Goal: Task Accomplishment & Management: Complete application form

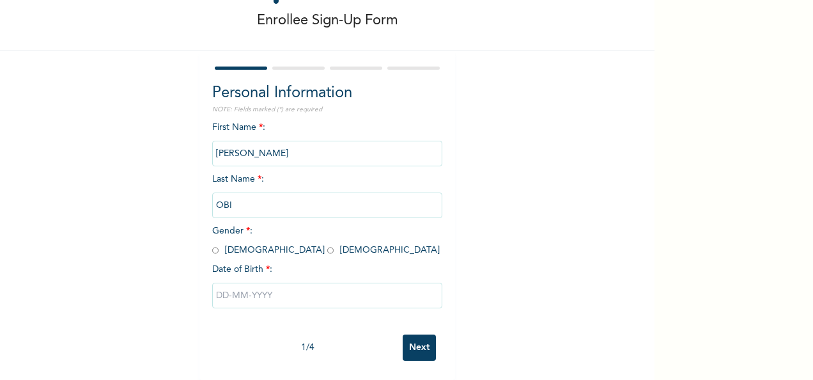
scroll to position [72, 0]
click at [327, 283] on input "text" at bounding box center [327, 296] width 230 height 26
select select "8"
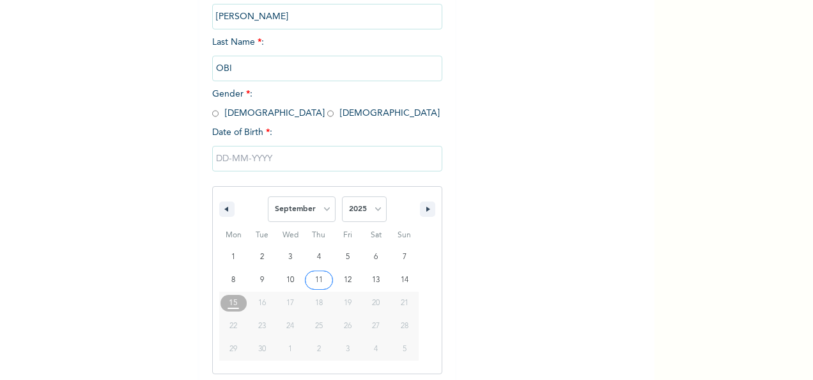
scroll to position [202, 0]
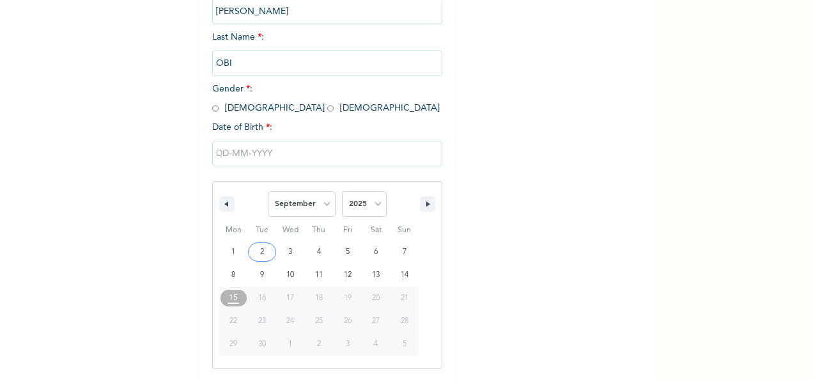
click at [216, 155] on input "text" at bounding box center [327, 154] width 230 height 26
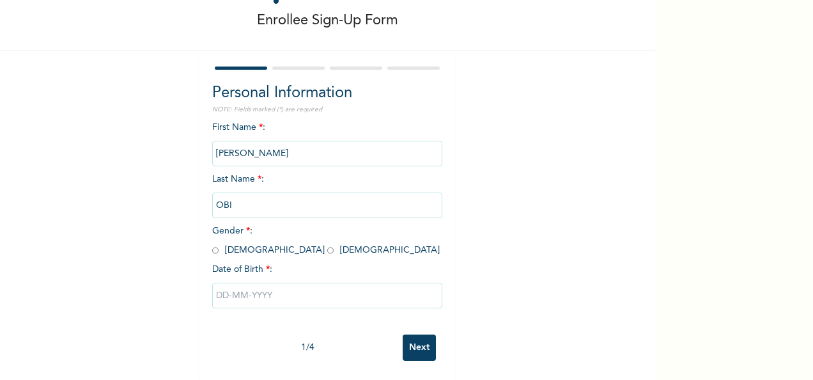
click at [216, 283] on input "text" at bounding box center [327, 296] width 230 height 26
select select "8"
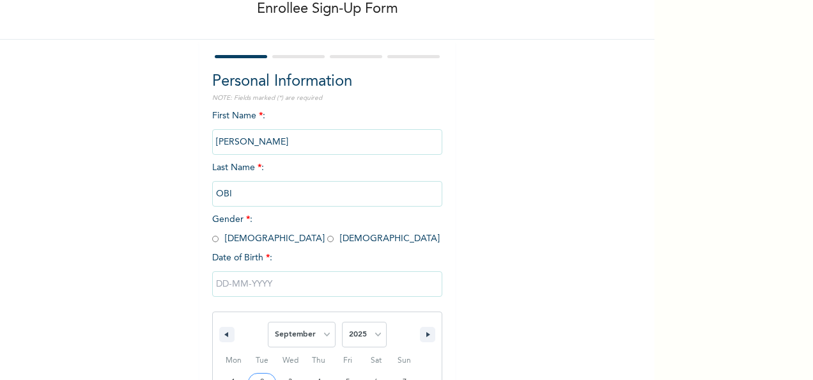
click at [245, 109] on div "First Name * : [PERSON_NAME] Last Name * : [PERSON_NAME] Gender * : [DEMOGRAPHI…" at bounding box center [327, 311] width 230 height 404
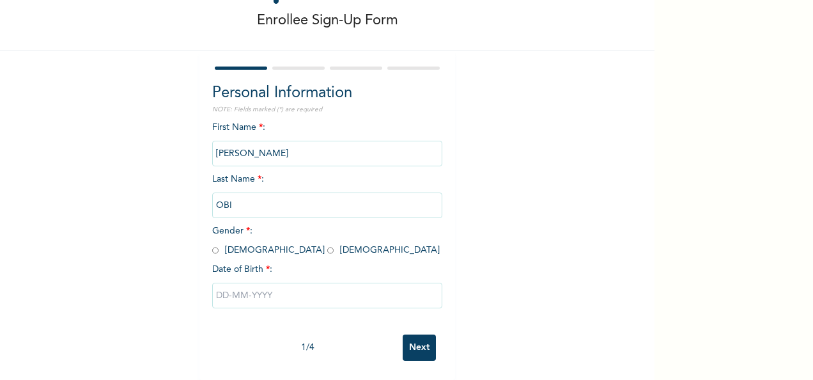
click at [327, 244] on input "radio" at bounding box center [330, 250] width 6 height 12
radio input "true"
click at [221, 284] on input "text" at bounding box center [327, 296] width 230 height 26
select select "8"
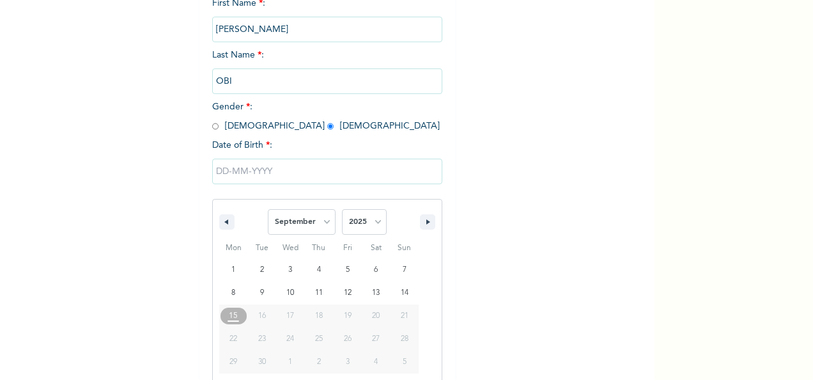
scroll to position [202, 0]
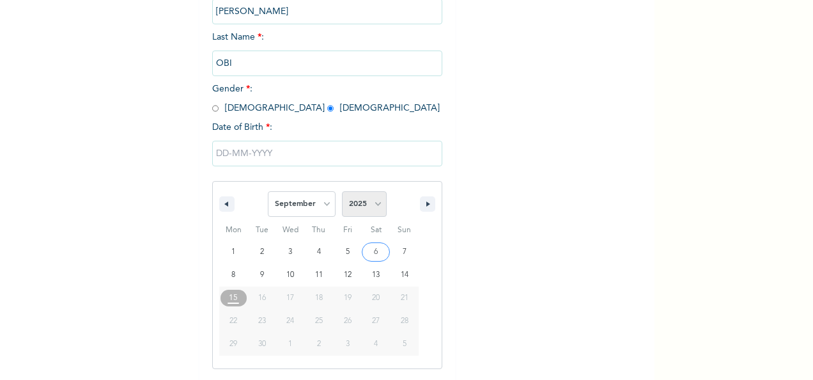
click at [374, 198] on select "2025 2024 2023 2022 2021 2020 2019 2018 2017 2016 2015 2014 2013 2012 2011 2010…" at bounding box center [364, 204] width 45 height 26
select select "1991"
click at [342, 192] on select "2025 2024 2023 2022 2021 2020 2019 2018 2017 2016 2015 2014 2013 2012 2011 2010…" at bounding box center [364, 204] width 45 height 26
type input "[DATE]"
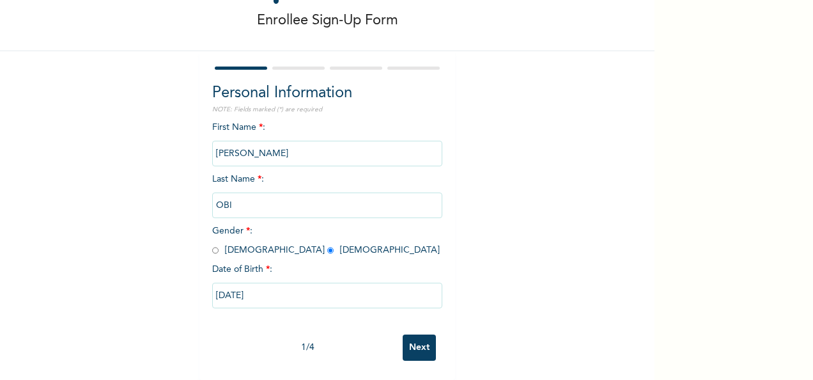
click at [418, 339] on input "Next" at bounding box center [419, 347] width 33 height 26
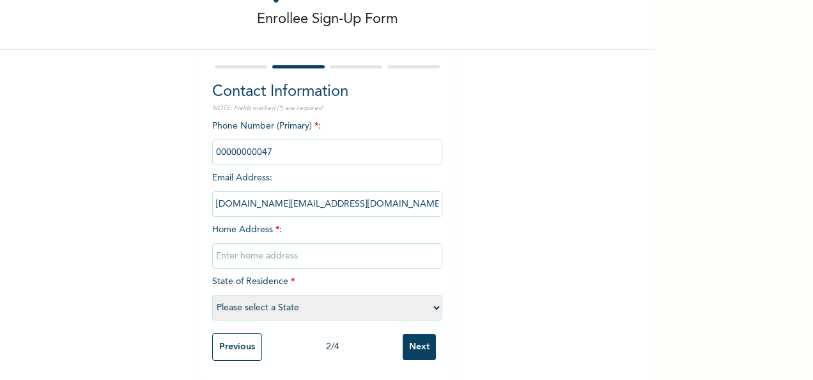
click at [327, 144] on input "phone" at bounding box center [327, 152] width 230 height 26
click at [234, 334] on input "Previous" at bounding box center [237, 346] width 50 height 27
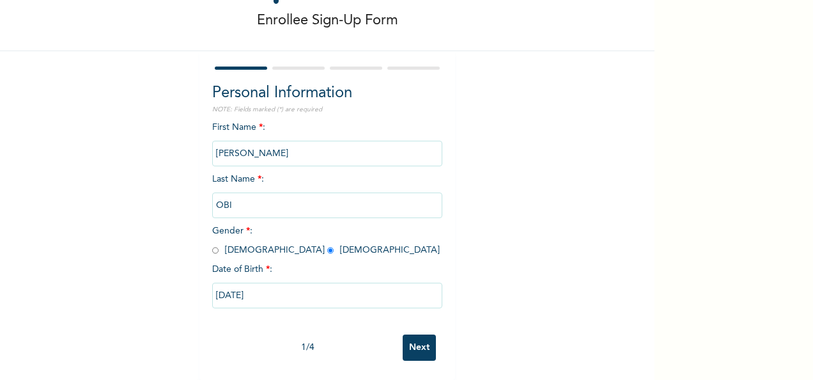
click at [271, 284] on input "[DATE]" at bounding box center [327, 296] width 230 height 26
select select "8"
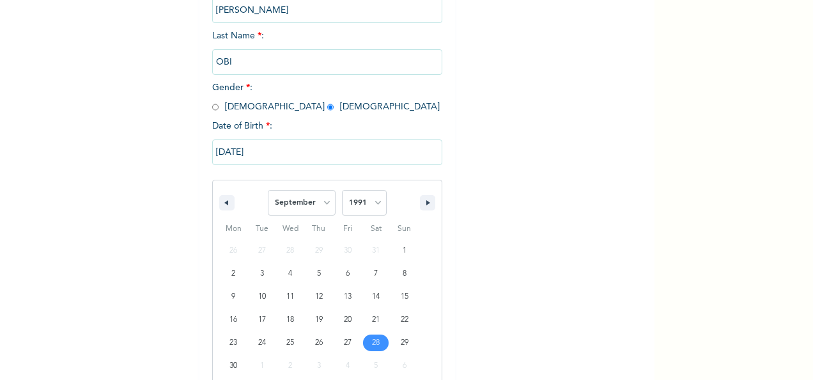
scroll to position [225, 0]
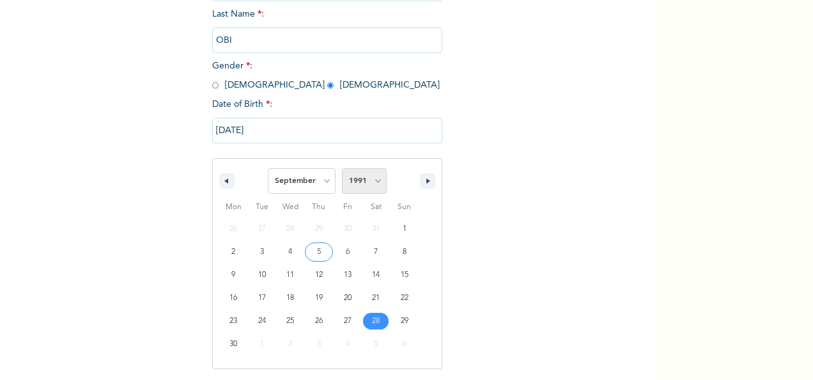
click at [363, 181] on select "2025 2024 2023 2022 2021 2020 2019 2018 2017 2016 2015 2014 2013 2012 2011 2010…" at bounding box center [364, 181] width 45 height 26
select select "1996"
click at [342, 169] on select "2025 2024 2023 2022 2021 2020 2019 2018 2017 2016 2015 2014 2013 2012 2011 2010…" at bounding box center [364, 181] width 45 height 26
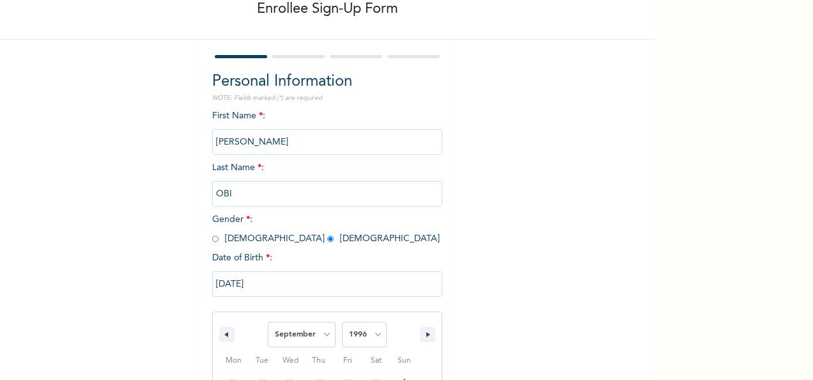
click at [485, 262] on div "Enrollee Sign-Up Form Personal Information NOTE: Fields marked (*) are required…" at bounding box center [327, 257] width 655 height 659
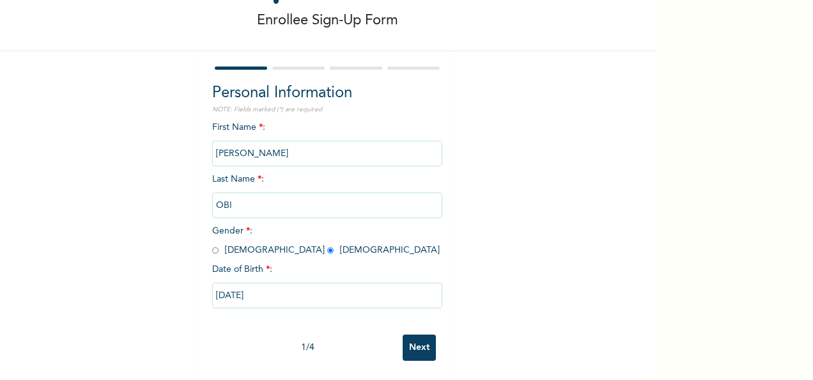
click at [319, 283] on input "[DATE]" at bounding box center [327, 296] width 230 height 26
select select "8"
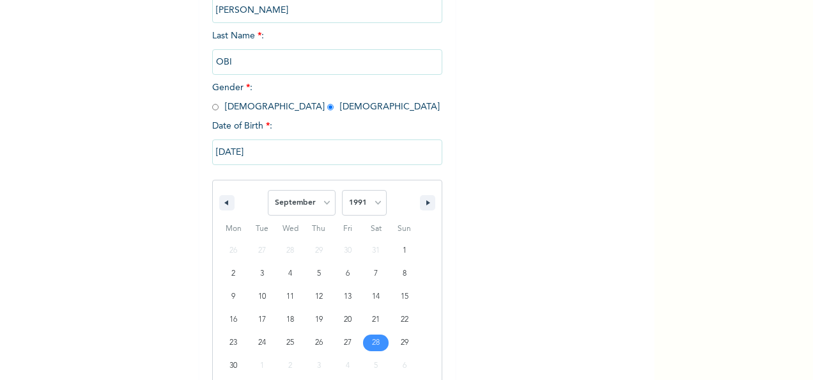
scroll to position [225, 0]
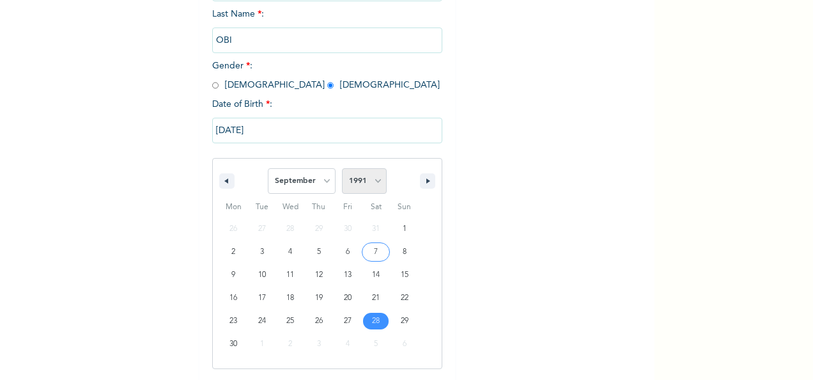
click at [358, 173] on select "2025 2024 2023 2022 2021 2020 2019 2018 2017 2016 2015 2014 2013 2012 2011 2010…" at bounding box center [364, 181] width 45 height 26
select select "1996"
click at [342, 169] on select "2025 2024 2023 2022 2021 2020 2019 2018 2017 2016 2015 2014 2013 2012 2011 2010…" at bounding box center [364, 181] width 45 height 26
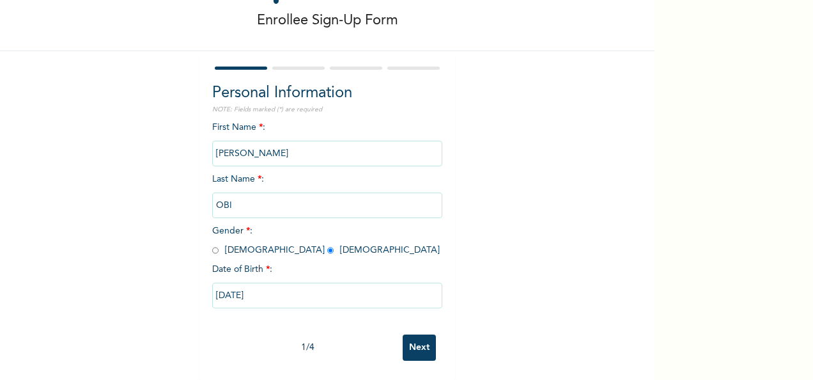
click at [298, 292] on input "[DATE]" at bounding box center [327, 296] width 230 height 26
select select "8"
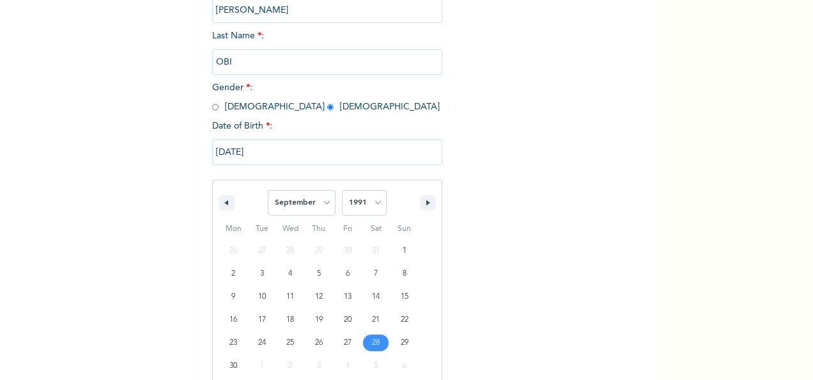
scroll to position [225, 0]
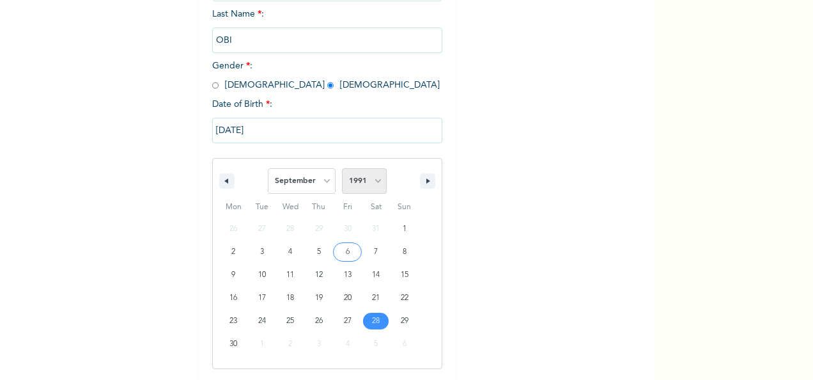
click at [354, 183] on select "2025 2024 2023 2022 2021 2020 2019 2018 2017 2016 2015 2014 2013 2012 2011 2010…" at bounding box center [364, 181] width 45 height 26
select select "1996"
click at [342, 169] on select "2025 2024 2023 2022 2021 2020 2019 2018 2017 2016 2015 2014 2013 2012 2011 2010…" at bounding box center [364, 181] width 45 height 26
click at [423, 178] on button "button" at bounding box center [427, 180] width 15 height 15
click at [223, 185] on button "button" at bounding box center [226, 180] width 15 height 15
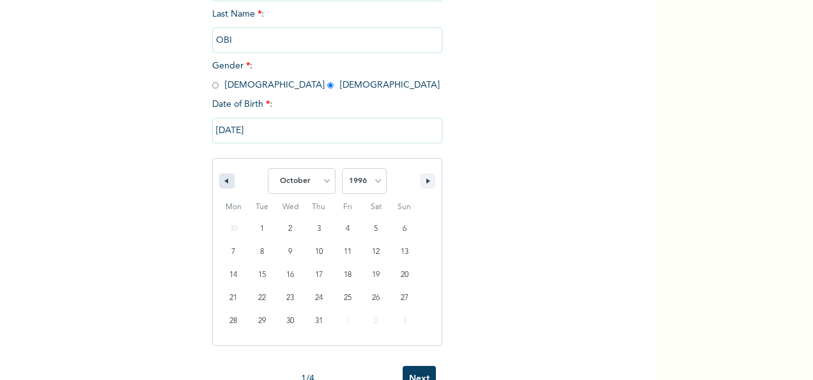
select select "8"
type input "[DATE]"
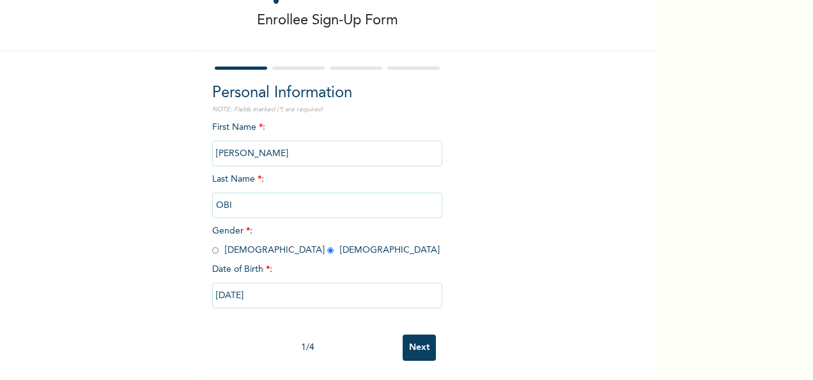
scroll to position [72, 0]
click at [414, 337] on input "Next" at bounding box center [419, 347] width 33 height 26
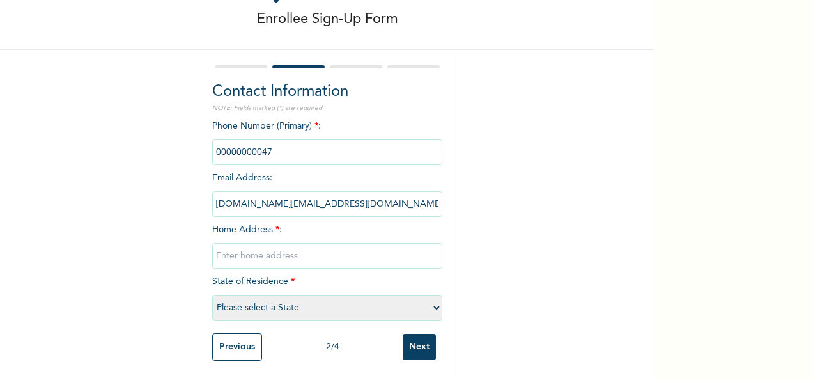
click at [313, 145] on input "phone" at bounding box center [327, 152] width 230 height 26
click at [233, 340] on input "Previous" at bounding box center [237, 346] width 50 height 27
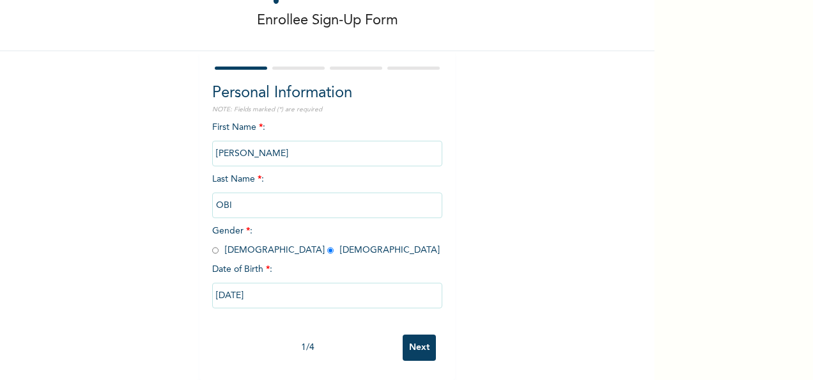
click at [428, 342] on input "Next" at bounding box center [419, 347] width 33 height 26
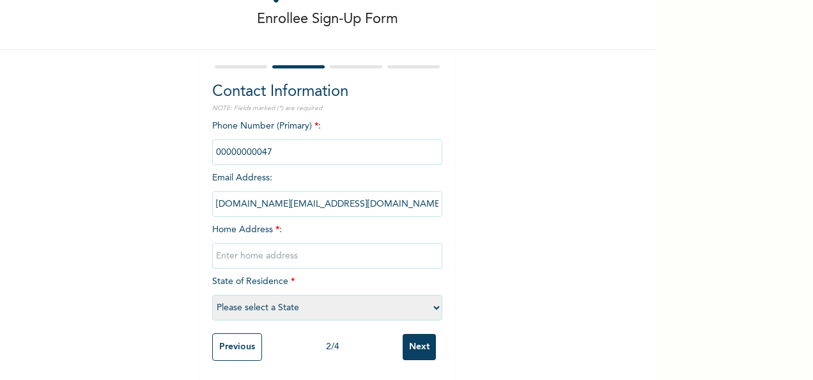
click at [286, 145] on input "phone" at bounding box center [327, 152] width 230 height 26
click at [242, 143] on input "phone" at bounding box center [327, 152] width 230 height 26
click at [212, 140] on input "phone" at bounding box center [327, 152] width 230 height 26
click at [212, 141] on input "phone" at bounding box center [327, 152] width 230 height 26
click at [291, 139] on input "phone" at bounding box center [327, 152] width 230 height 26
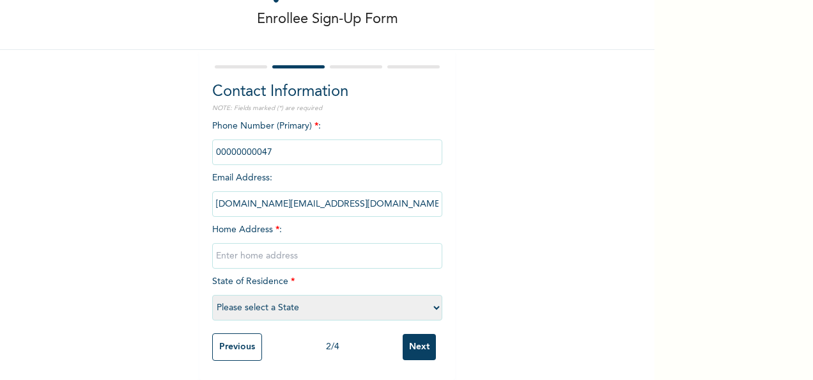
click at [279, 139] on input "phone" at bounding box center [327, 152] width 230 height 26
click at [315, 122] on span "*" at bounding box center [317, 126] width 4 height 9
click at [249, 251] on input "text" at bounding box center [327, 256] width 230 height 26
click at [267, 297] on select "Please select a State [PERSON_NAME] (FCT) [PERSON_NAME] Ibom [GEOGRAPHIC_DATA] …" at bounding box center [327, 308] width 230 height 26
click at [551, 184] on div "Enrollee Sign-Up Form Contact Information NOTE: Fields marked (*) are required …" at bounding box center [327, 159] width 655 height 441
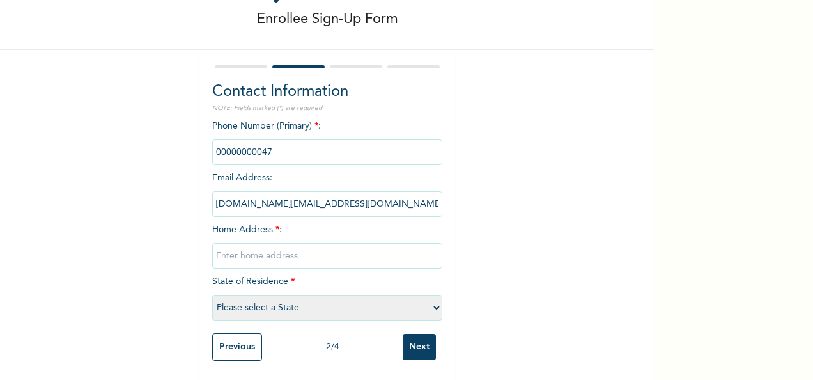
click at [242, 142] on input "phone" at bounding box center [327, 152] width 230 height 26
click at [229, 333] on input "Previous" at bounding box center [237, 346] width 50 height 27
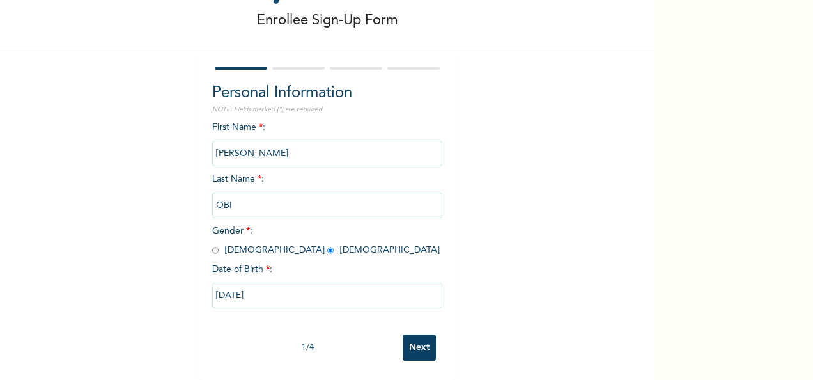
click at [272, 286] on input "[DATE]" at bounding box center [327, 296] width 230 height 26
select select "8"
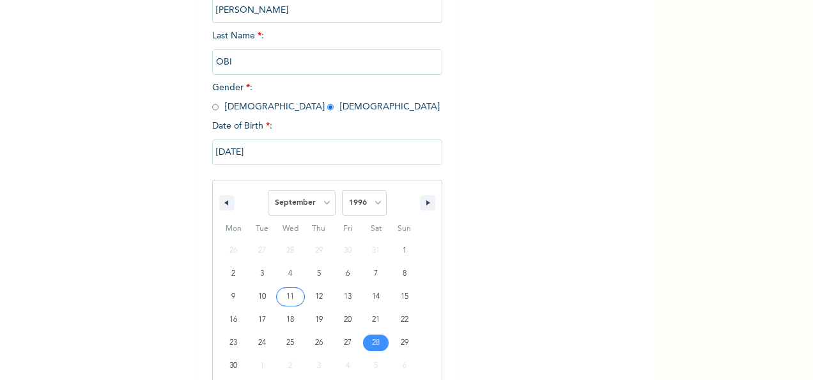
scroll to position [225, 0]
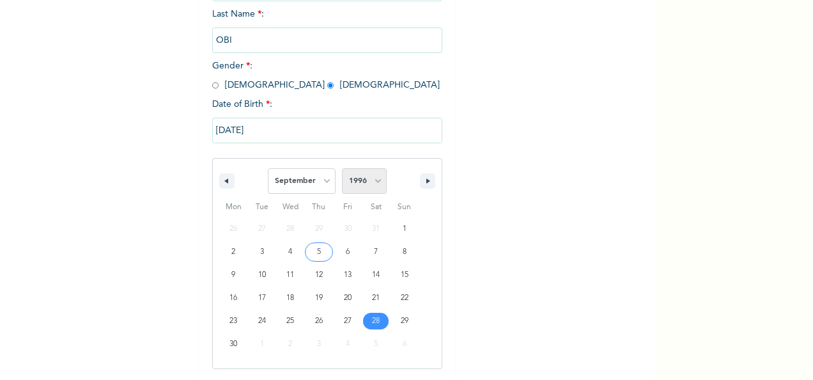
click at [366, 188] on select "2025 2024 2023 2022 2021 2020 2019 2018 2017 2016 2015 2014 2013 2012 2011 2010…" at bounding box center [364, 181] width 45 height 26
click at [366, 183] on select "2025 2024 2023 2022 2021 2020 2019 2018 2017 2016 2015 2014 2013 2012 2011 2010…" at bounding box center [364, 181] width 45 height 26
select select "1991"
click at [342, 169] on select "2025 2024 2023 2022 2021 2020 2019 2018 2017 2016 2015 2014 2013 2012 2011 2010…" at bounding box center [364, 181] width 45 height 26
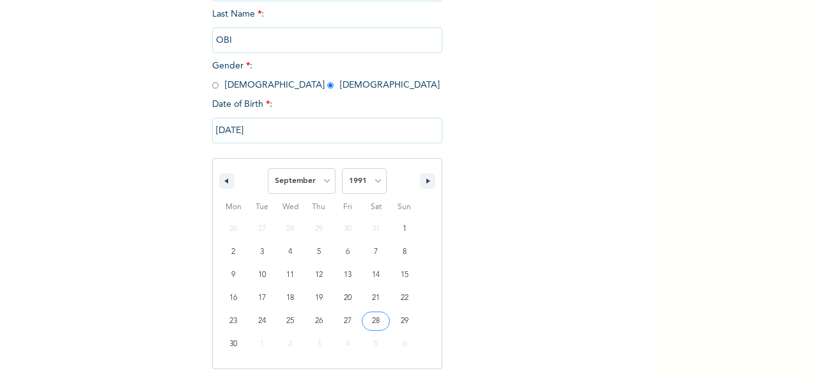
type input "[DATE]"
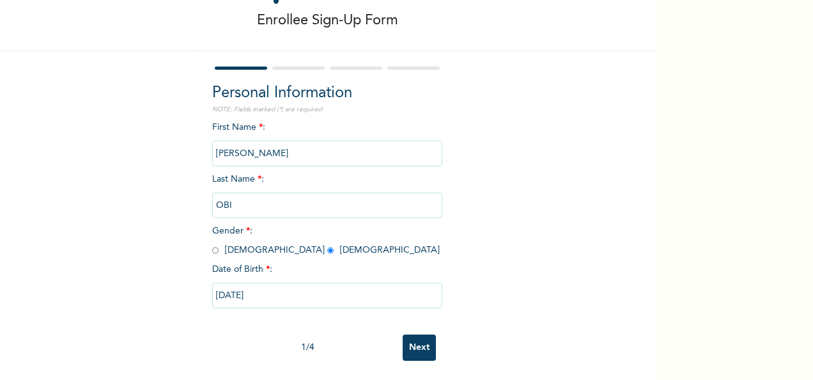
click at [412, 335] on input "Next" at bounding box center [419, 347] width 33 height 26
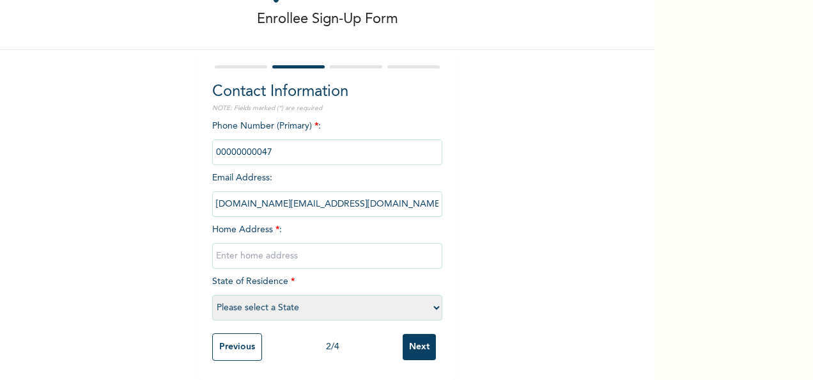
click at [286, 141] on input "phone" at bounding box center [327, 152] width 230 height 26
click at [241, 251] on input "text" at bounding box center [327, 256] width 230 height 26
type input "no 3 sola [PERSON_NAME][GEOGRAPHIC_DATA], [GEOGRAPHIC_DATA]"
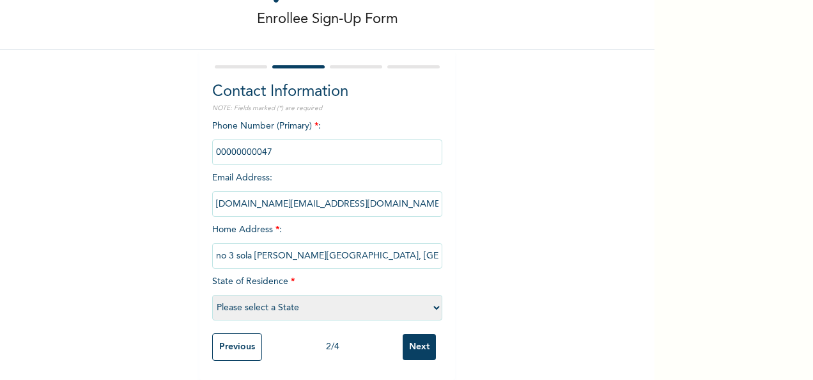
click at [268, 298] on select "Please select a State [PERSON_NAME] (FCT) [PERSON_NAME] Ibom [GEOGRAPHIC_DATA] …" at bounding box center [327, 308] width 230 height 26
select select "29"
click at [212, 295] on select "Please select a State [PERSON_NAME] (FCT) [PERSON_NAME] Ibom [GEOGRAPHIC_DATA] …" at bounding box center [327, 308] width 230 height 26
click at [240, 139] on input "phone" at bounding box center [327, 152] width 230 height 26
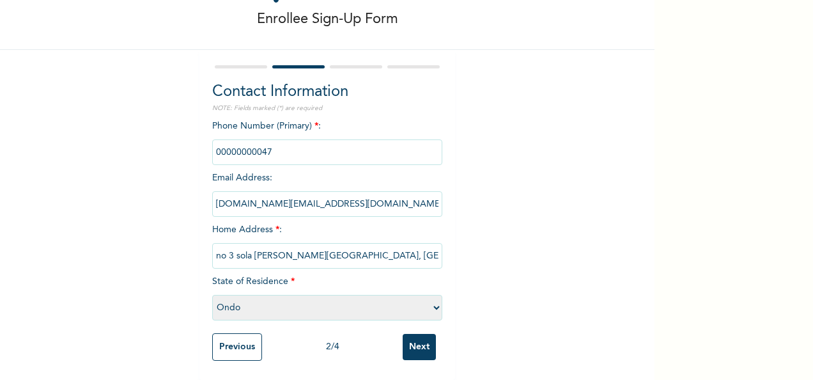
click at [240, 139] on input "phone" at bounding box center [327, 152] width 230 height 26
click at [257, 140] on input "phone" at bounding box center [327, 152] width 230 height 26
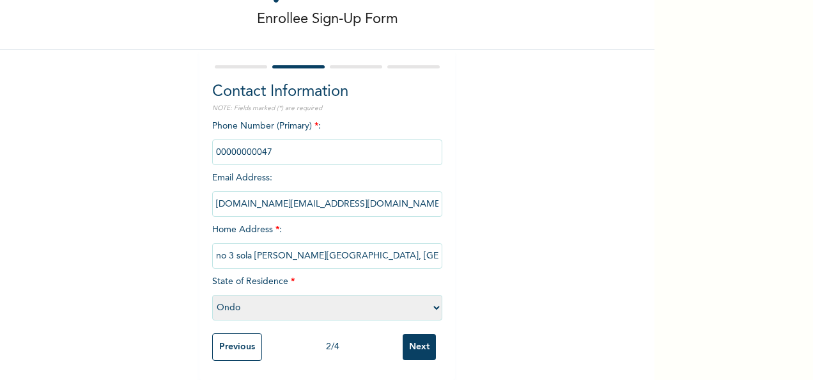
click at [257, 140] on input "phone" at bounding box center [327, 152] width 230 height 26
drag, startPoint x: 257, startPoint y: 140, endPoint x: 331, endPoint y: 129, distance: 74.4
click at [331, 129] on div "Phone Number (Primary) * : Email Address : [DOMAIN_NAME][EMAIL_ADDRESS][DOMAIN_…" at bounding box center [327, 223] width 230 height 207
click at [421, 334] on input "Next" at bounding box center [419, 347] width 33 height 26
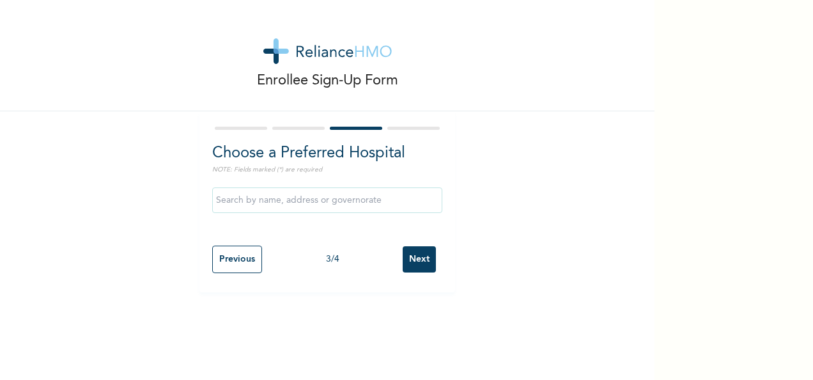
click at [239, 266] on input "Previous" at bounding box center [237, 259] width 50 height 27
select select "29"
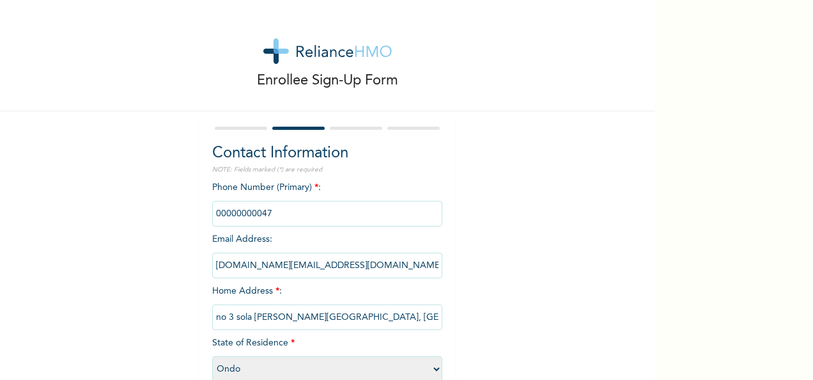
click at [285, 213] on input "phone" at bounding box center [327, 214] width 230 height 26
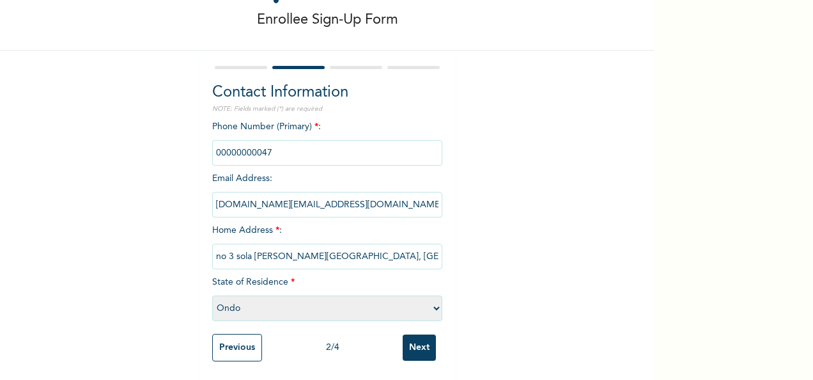
scroll to position [73, 0]
click at [414, 334] on input "Next" at bounding box center [419, 347] width 33 height 26
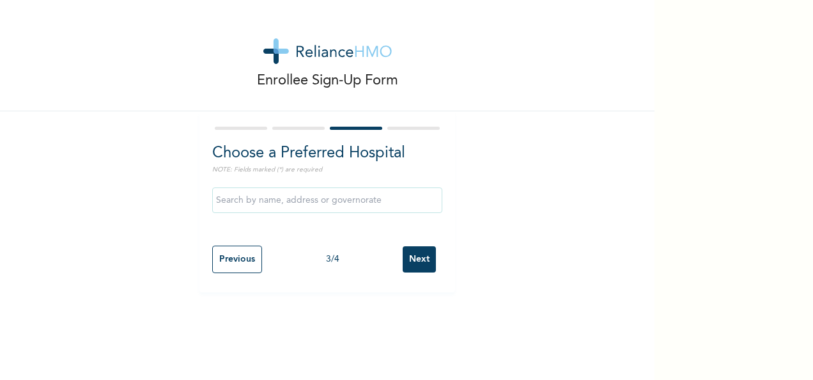
scroll to position [0, 0]
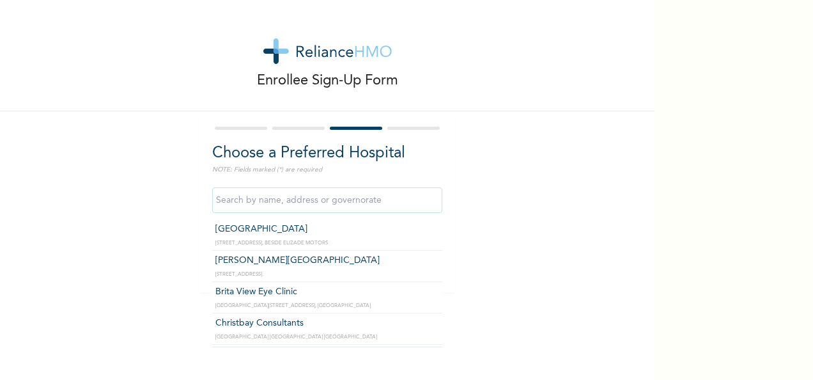
click at [297, 194] on input "text" at bounding box center [327, 200] width 230 height 26
click at [297, 129] on div at bounding box center [327, 128] width 230 height 8
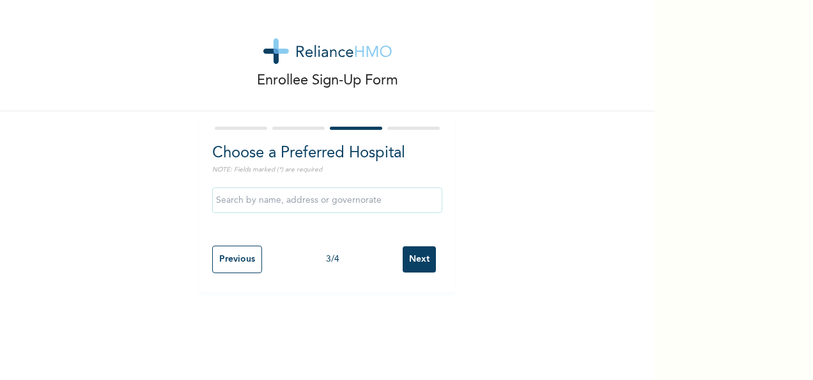
click at [223, 255] on input "Previous" at bounding box center [237, 259] width 50 height 27
select select "29"
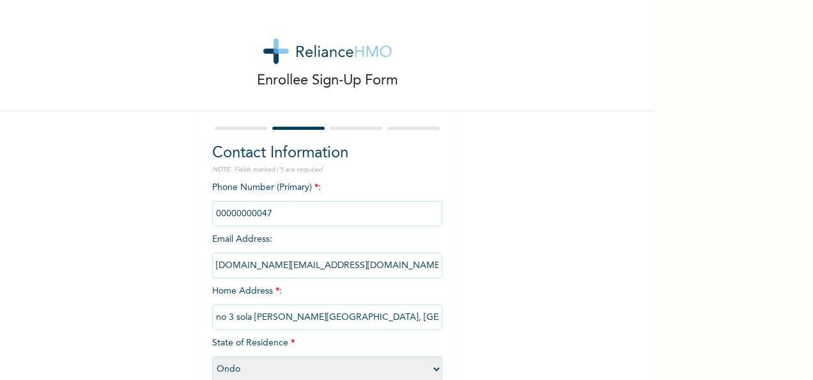
scroll to position [73, 0]
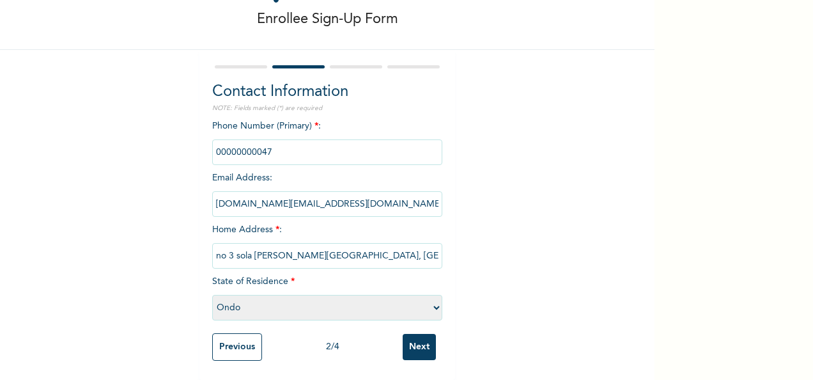
click at [240, 344] on input "Previous" at bounding box center [237, 346] width 50 height 27
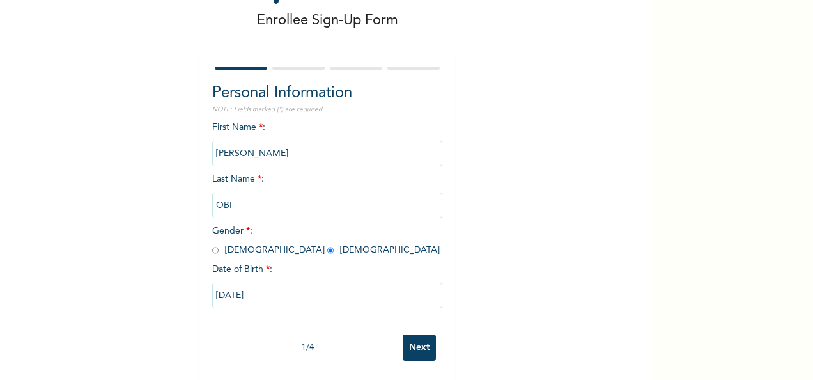
scroll to position [72, 0]
click at [325, 283] on input "[DATE]" at bounding box center [327, 296] width 230 height 26
select select "8"
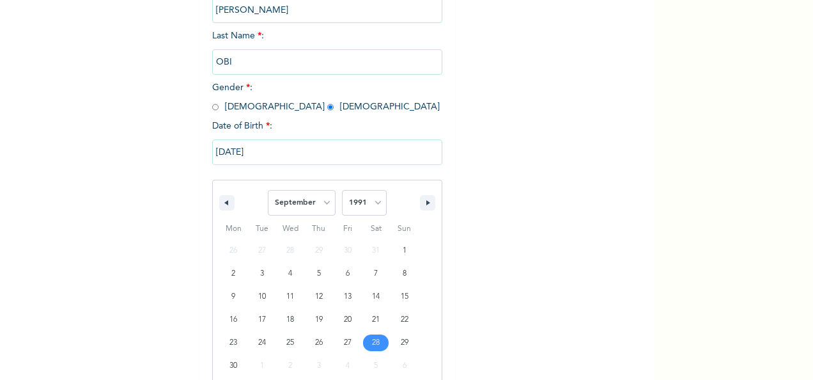
scroll to position [225, 0]
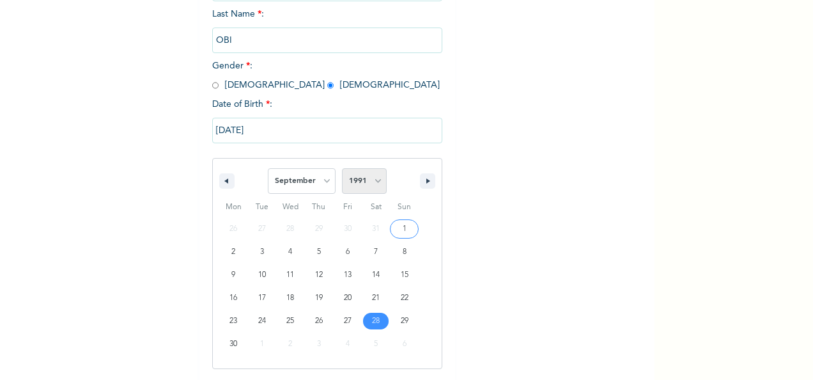
click at [361, 180] on select "2025 2024 2023 2022 2021 2020 2019 2018 2017 2016 2015 2014 2013 2012 2011 2010…" at bounding box center [364, 181] width 45 height 26
select select "1996"
click at [342, 169] on select "2025 2024 2023 2022 2021 2020 2019 2018 2017 2016 2015 2014 2013 2012 2011 2010…" at bounding box center [364, 181] width 45 height 26
type input "[DATE]"
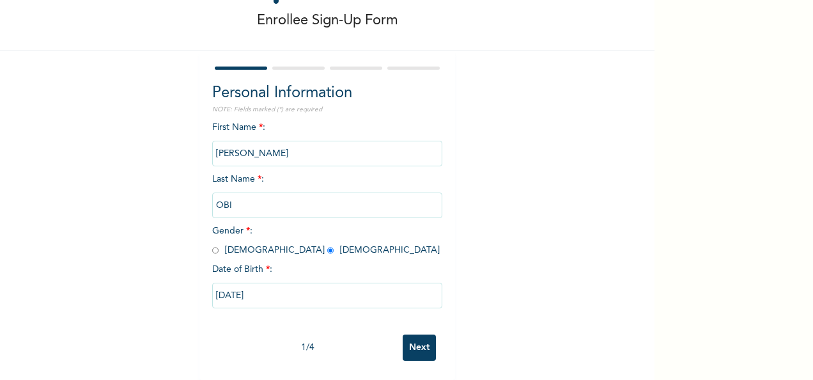
scroll to position [72, 0]
click at [412, 335] on input "Next" at bounding box center [419, 347] width 33 height 26
select select "29"
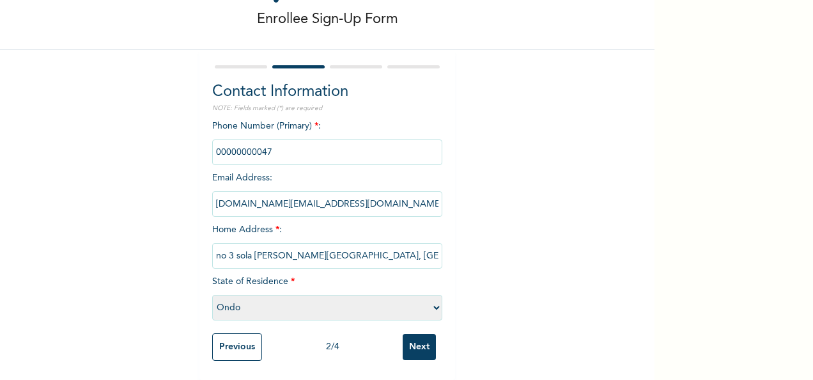
click at [412, 335] on input "Next" at bounding box center [419, 347] width 33 height 26
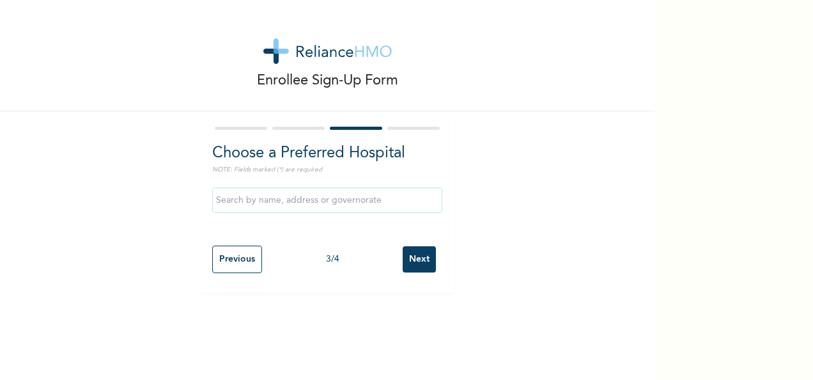
scroll to position [0, 0]
click at [312, 206] on input "text" at bounding box center [327, 200] width 230 height 26
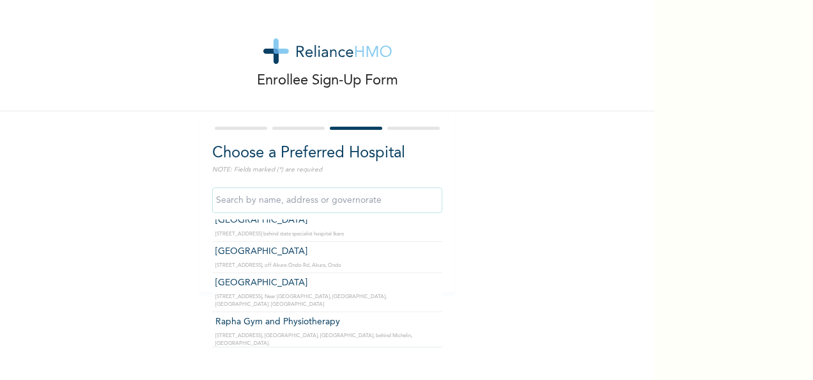
scroll to position [215, 0]
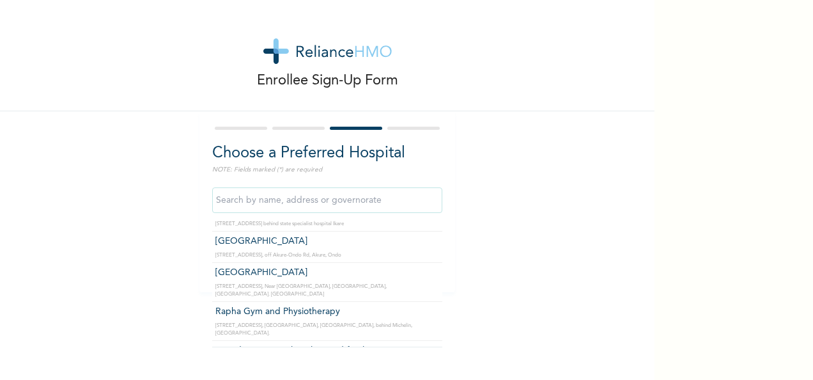
type input "Foundation Specialist Clinic and fertility center"
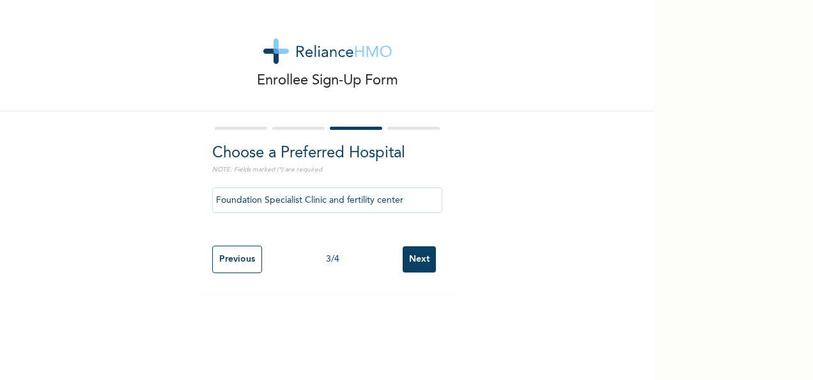
click at [415, 257] on input "Next" at bounding box center [419, 259] width 33 height 26
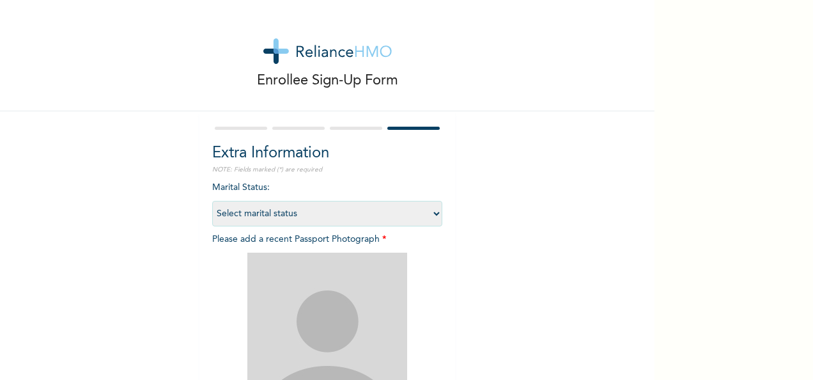
click at [411, 208] on select "Select marital status [DEMOGRAPHIC_DATA] Married [DEMOGRAPHIC_DATA] Widow/[DEMO…" at bounding box center [327, 214] width 230 height 26
select select "2"
click at [212, 201] on select "Select marital status [DEMOGRAPHIC_DATA] Married [DEMOGRAPHIC_DATA] Widow/[DEMO…" at bounding box center [327, 214] width 230 height 26
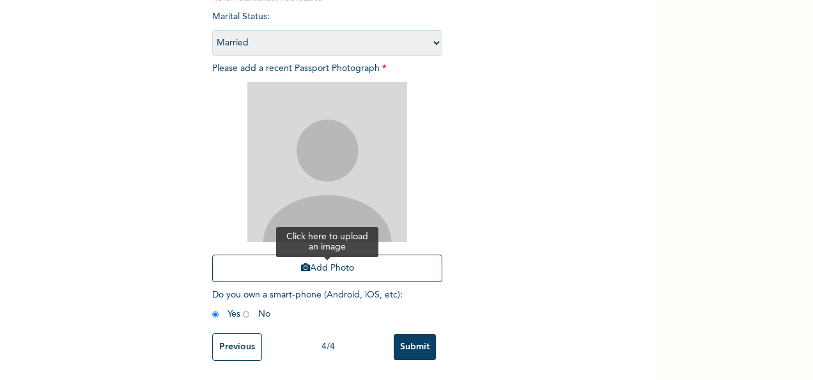
click at [400, 258] on button "Add Photo" at bounding box center [327, 268] width 230 height 27
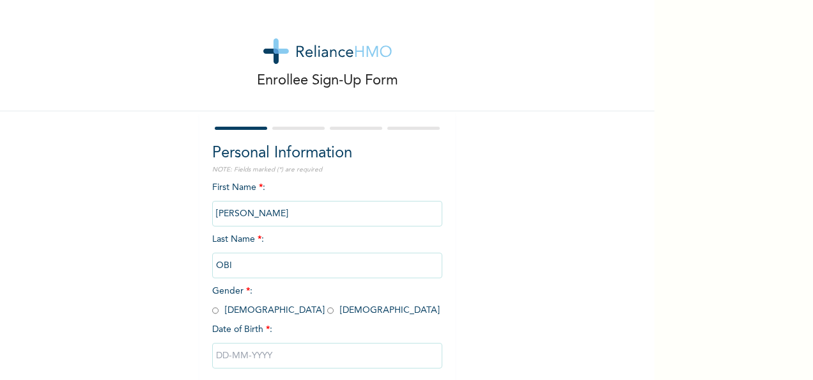
click at [327, 311] on input "radio" at bounding box center [330, 310] width 6 height 12
radio input "true"
click at [244, 358] on input "text" at bounding box center [327, 356] width 230 height 26
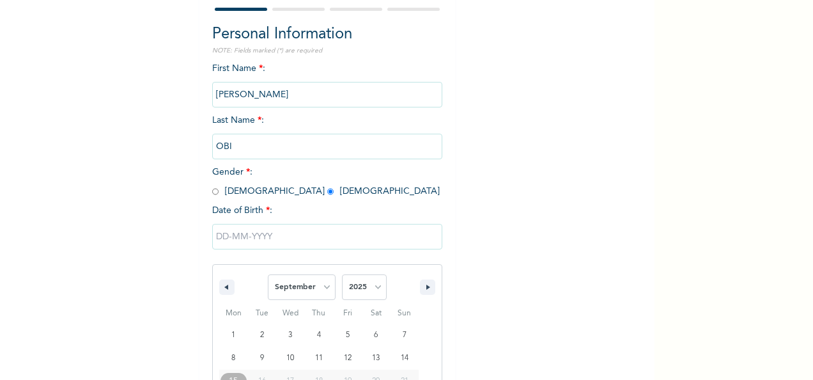
scroll to position [202, 0]
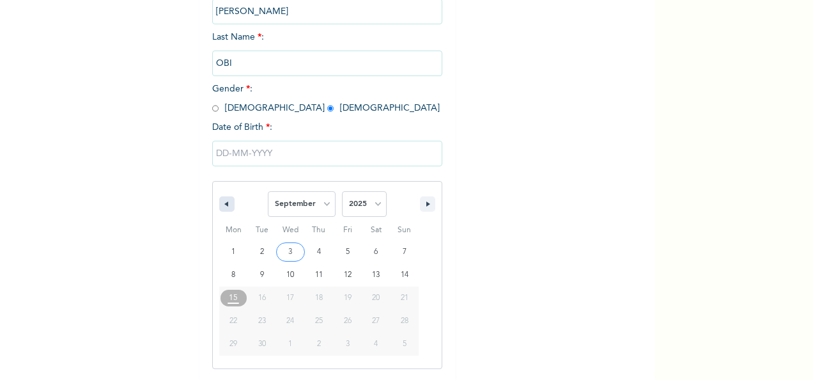
click at [222, 203] on icon "button" at bounding box center [225, 203] width 6 height 5
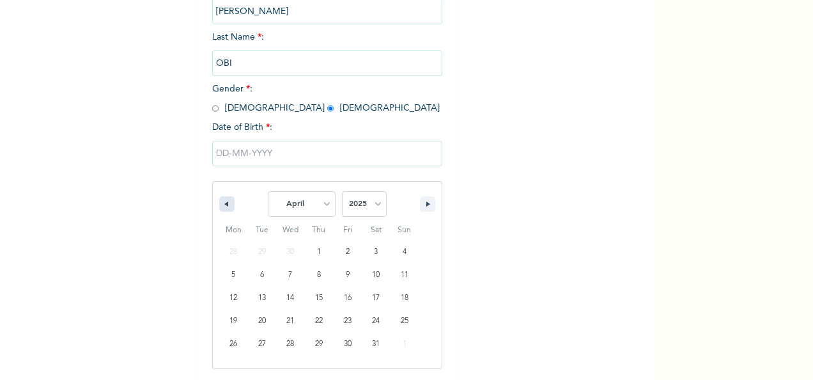
click at [222, 203] on icon "button" at bounding box center [225, 203] width 6 height 5
select select "11"
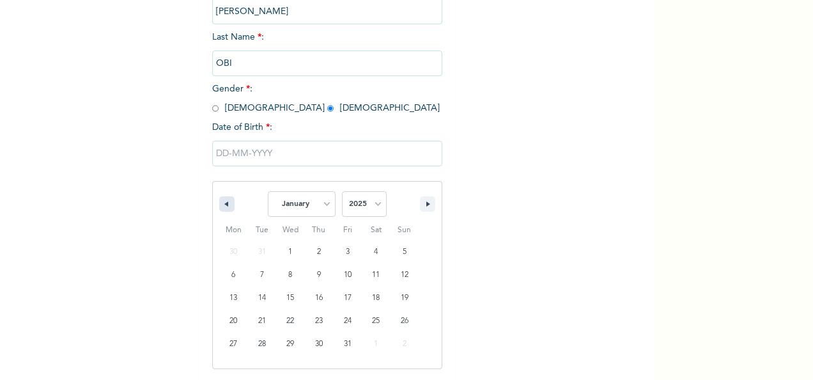
select select "2024"
click at [222, 203] on icon "button" at bounding box center [225, 203] width 6 height 5
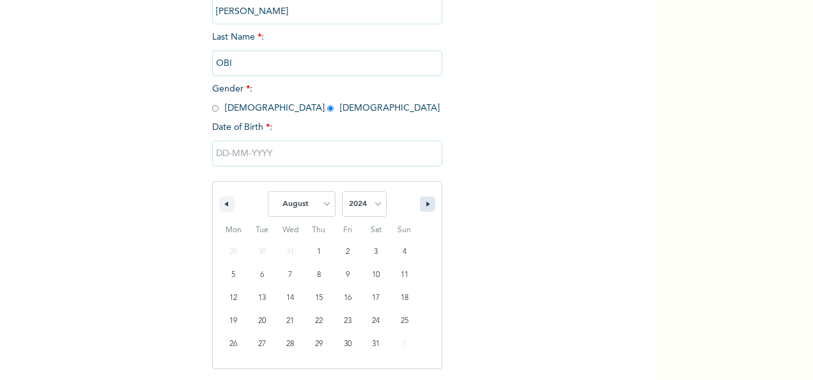
click at [420, 201] on button "button" at bounding box center [427, 203] width 15 height 15
select select "8"
type input "09/28/2024"
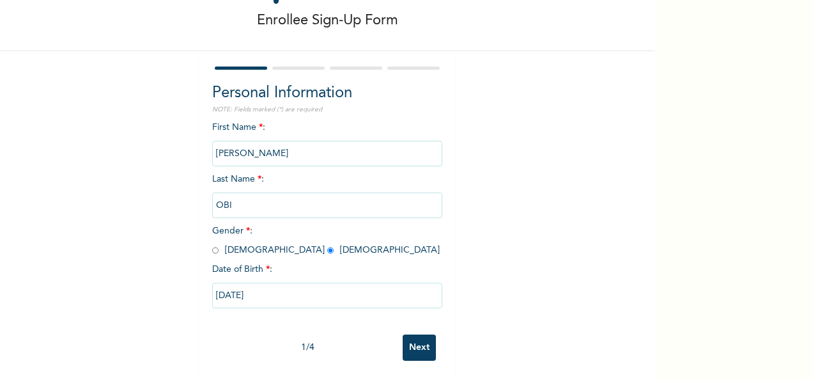
scroll to position [72, 0]
click at [269, 283] on input "09/28/2024" at bounding box center [327, 296] width 230 height 26
select select "8"
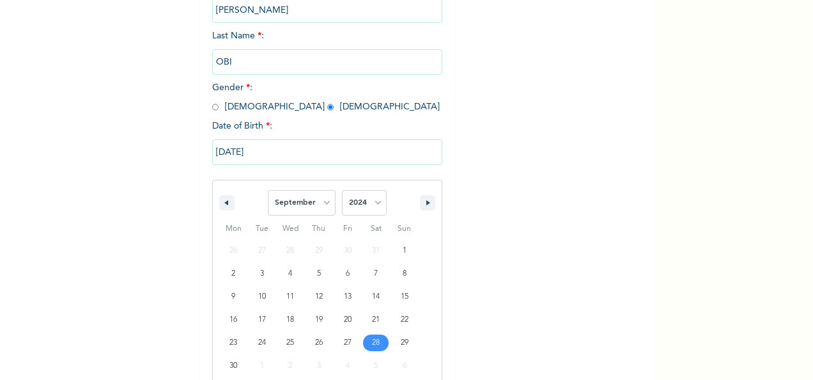
scroll to position [225, 0]
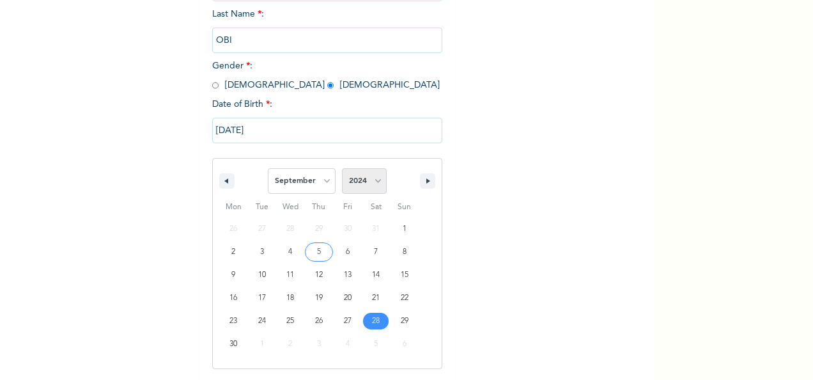
click at [364, 184] on select "2025 2024 2023 2022 2021 2020 2019 2018 2017 2016 2015 2014 2013 2012 2011 2010…" at bounding box center [364, 181] width 45 height 26
select select "1996"
click at [342, 169] on select "2025 2024 2023 2022 2021 2020 2019 2018 2017 2016 2015 2014 2013 2012 2011 2010…" at bounding box center [364, 181] width 45 height 26
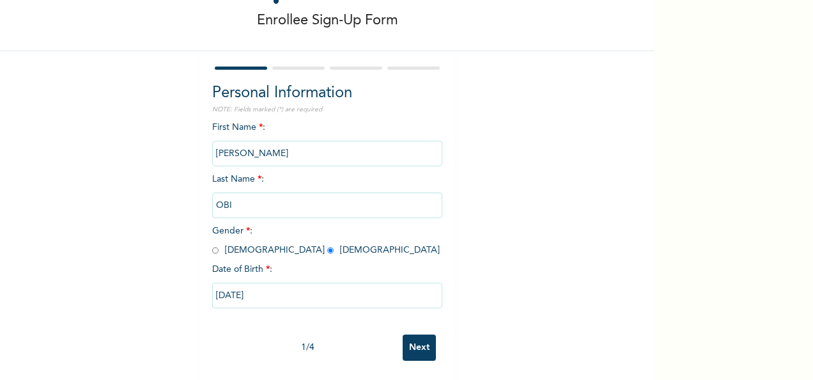
click at [334, 289] on input "09/28/2024" at bounding box center [327, 296] width 230 height 26
select select "8"
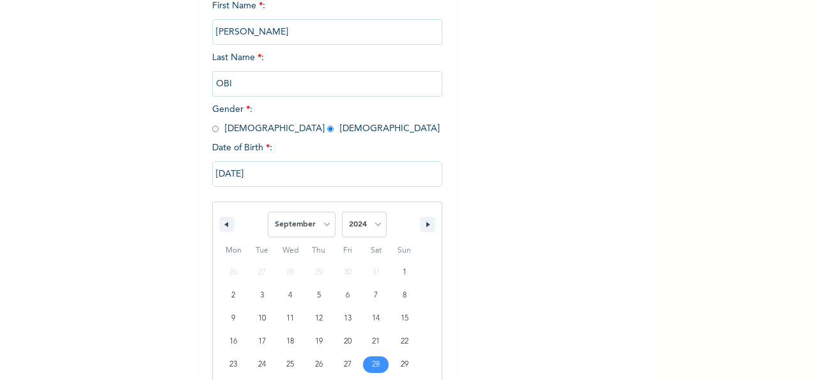
scroll to position [225, 0]
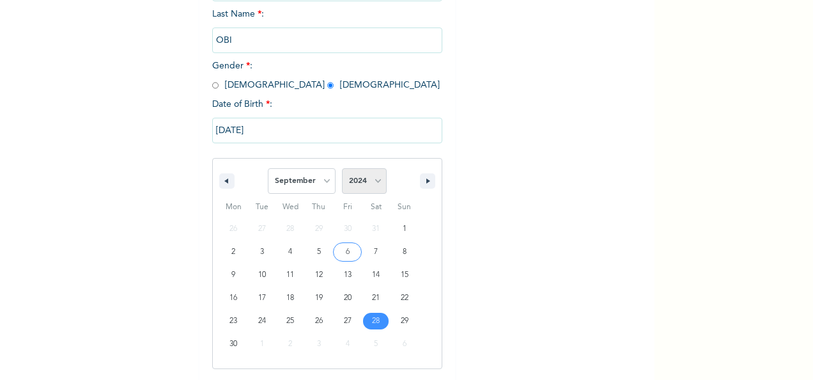
click at [373, 183] on select "2025 2024 2023 2022 2021 2020 2019 2018 2017 2016 2015 2014 2013 2012 2011 2010…" at bounding box center [364, 181] width 45 height 26
select select "1996"
click at [342, 169] on select "2025 2024 2023 2022 2021 2020 2019 2018 2017 2016 2015 2014 2013 2012 2011 2010…" at bounding box center [364, 181] width 45 height 26
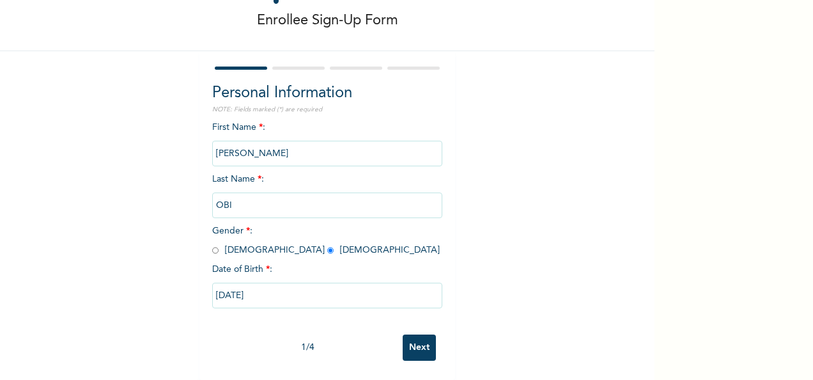
click at [261, 283] on input "09/28/2024" at bounding box center [327, 296] width 230 height 26
select select "8"
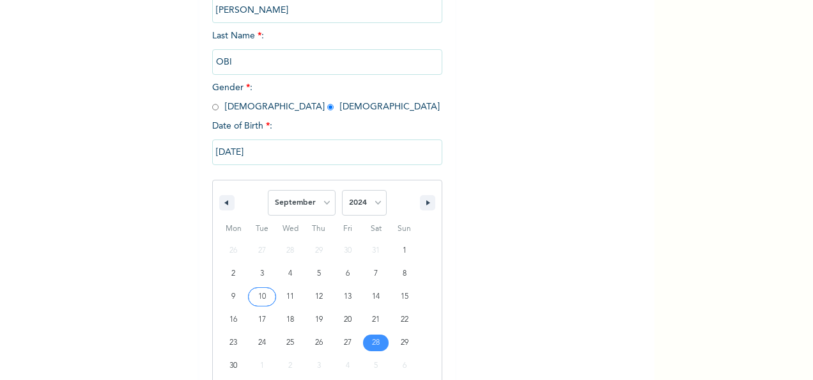
scroll to position [225, 0]
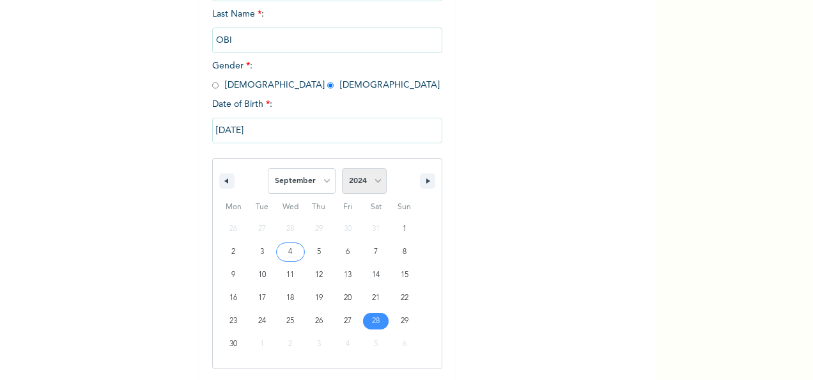
click at [357, 180] on select "2025 2024 2023 2022 2021 2020 2019 2018 2017 2016 2015 2014 2013 2012 2011 2010…" at bounding box center [364, 181] width 45 height 26
select select "1996"
click at [342, 169] on select "2025 2024 2023 2022 2021 2020 2019 2018 2017 2016 2015 2014 2013 2012 2011 2010…" at bounding box center [364, 181] width 45 height 26
click at [425, 179] on button "button" at bounding box center [427, 180] width 15 height 15
click at [222, 183] on icon "button" at bounding box center [225, 180] width 6 height 5
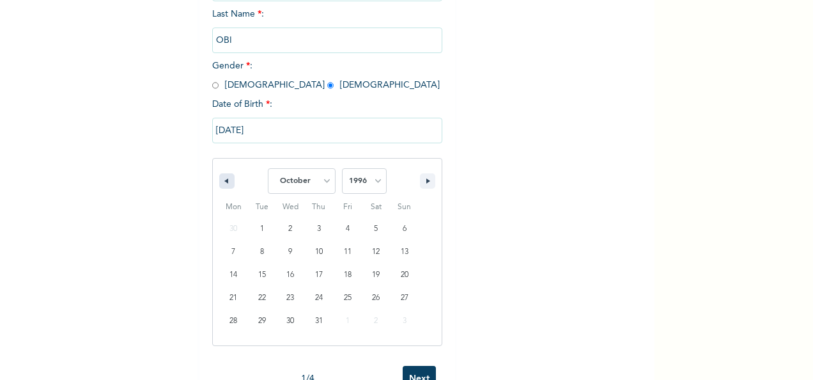
select select "8"
type input "[DATE]"
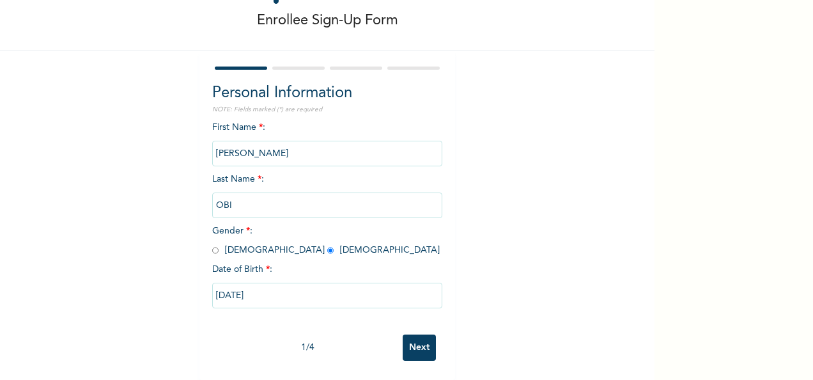
scroll to position [72, 0]
click at [418, 338] on input "Next" at bounding box center [419, 347] width 33 height 26
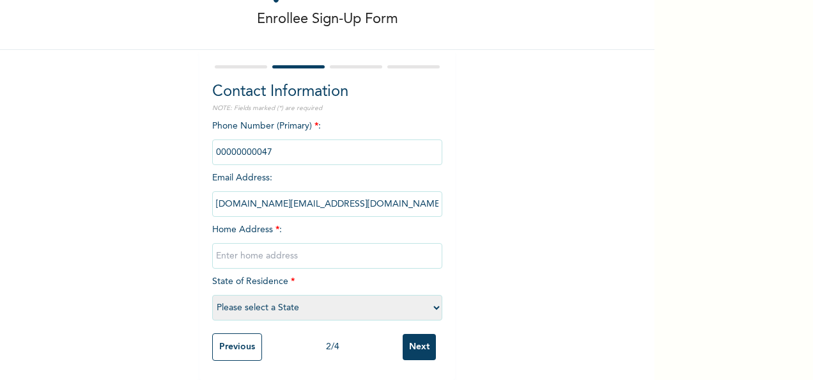
click at [301, 249] on input "text" at bounding box center [327, 256] width 230 height 26
click at [237, 249] on input "No 3 sola okoro street oda road, Akure" at bounding box center [327, 256] width 230 height 26
type input "No 3 Sola Okoro Street Oda Road, Akure"
click at [317, 302] on select "Please select a State [PERSON_NAME] (FCT) [PERSON_NAME] Ibom [GEOGRAPHIC_DATA] …" at bounding box center [327, 308] width 230 height 26
select select "29"
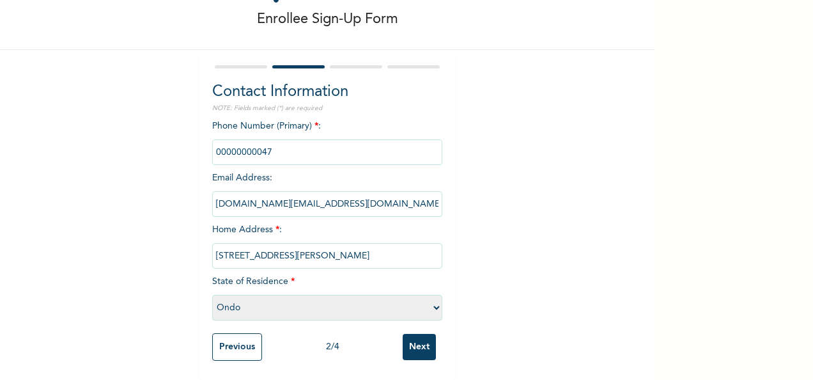
click at [212, 295] on select "Please select a State [PERSON_NAME] (FCT) [PERSON_NAME] Ibom [GEOGRAPHIC_DATA] …" at bounding box center [327, 308] width 230 height 26
click at [217, 336] on input "Previous" at bounding box center [237, 346] width 50 height 27
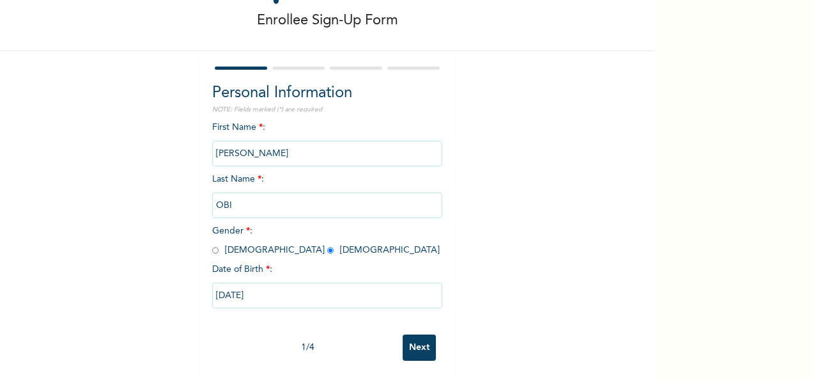
click at [409, 338] on input "Next" at bounding box center [419, 347] width 33 height 26
select select "29"
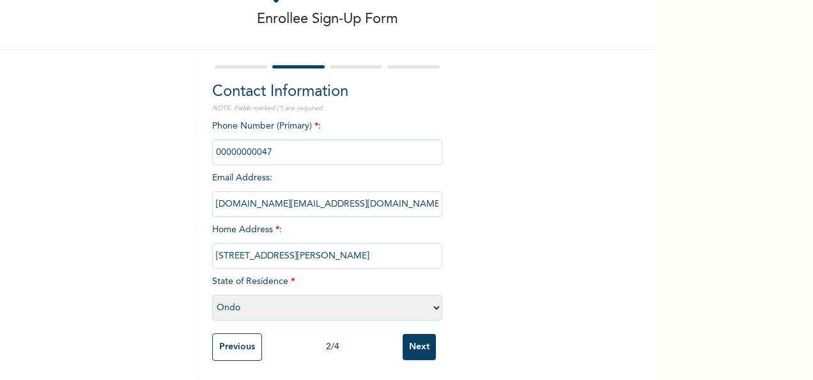
click at [275, 139] on input "phone" at bounding box center [327, 152] width 230 height 26
click at [416, 337] on input "Next" at bounding box center [419, 347] width 33 height 26
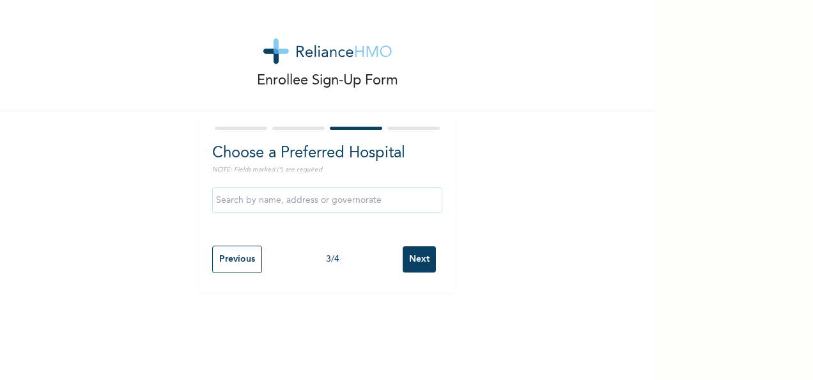
scroll to position [0, 0]
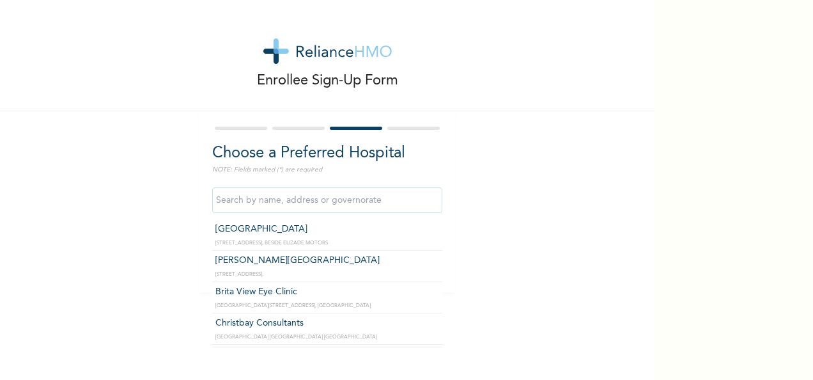
click at [289, 208] on input "text" at bounding box center [327, 200] width 230 height 26
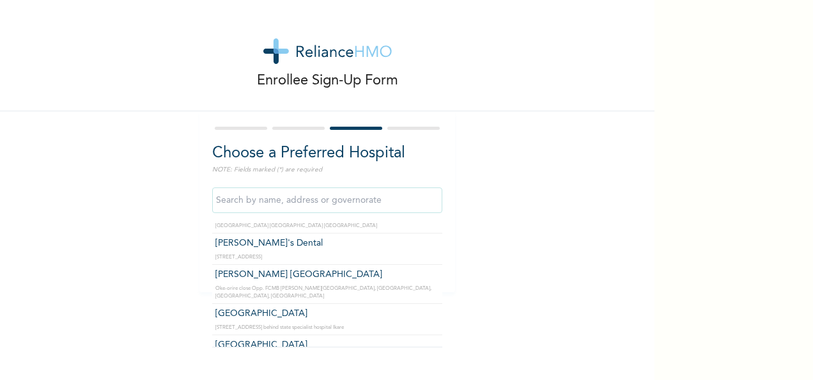
scroll to position [215, 0]
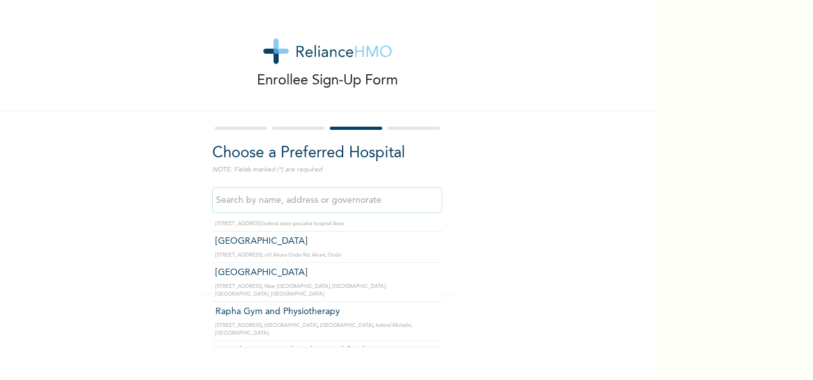
type input "Foundation Specialist Clinic and fertility center"
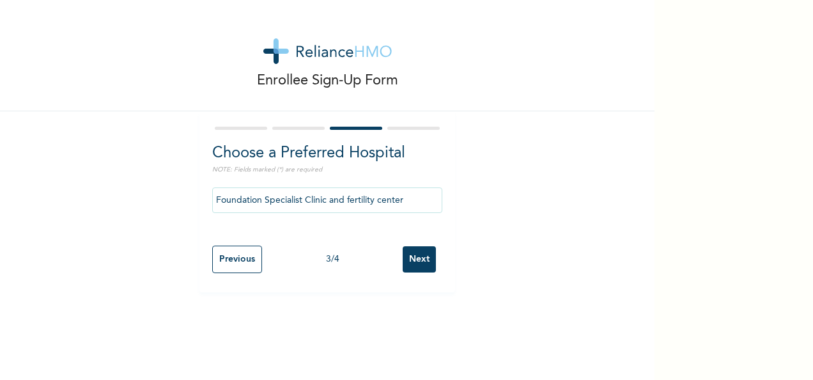
click at [419, 262] on input "Next" at bounding box center [419, 259] width 33 height 26
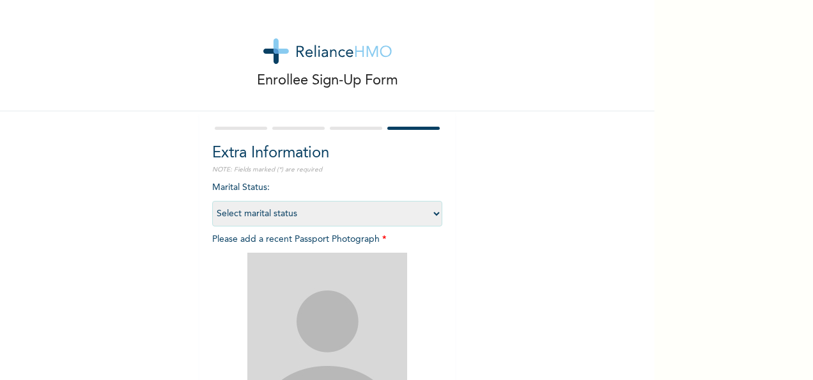
click at [411, 205] on select "Select marital status [DEMOGRAPHIC_DATA] Married [DEMOGRAPHIC_DATA] Widow/[DEMO…" at bounding box center [327, 214] width 230 height 26
select select "2"
click at [212, 201] on select "Select marital status [DEMOGRAPHIC_DATA] Married [DEMOGRAPHIC_DATA] Widow/[DEMO…" at bounding box center [327, 214] width 230 height 26
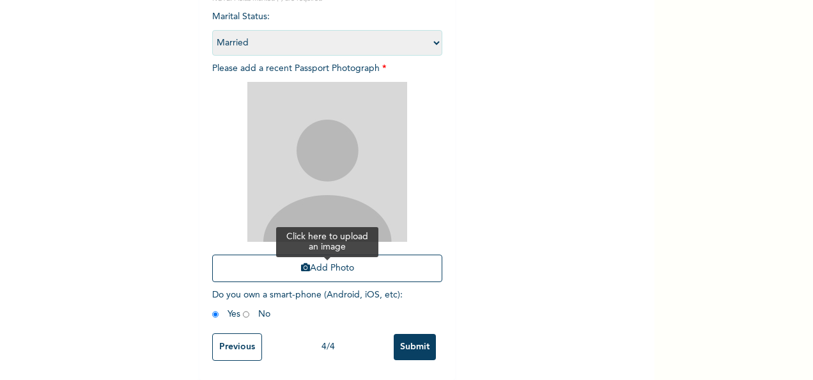
click at [373, 263] on button "Add Photo" at bounding box center [327, 268] width 230 height 27
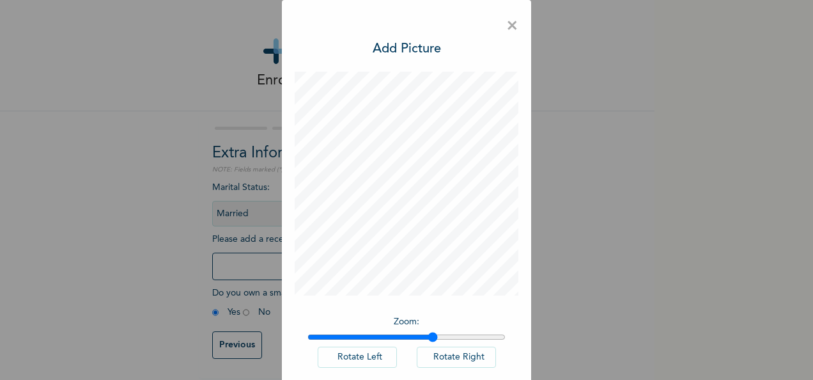
click at [428, 332] on input "range" at bounding box center [407, 337] width 198 height 10
click at [308, 336] on input "range" at bounding box center [407, 337] width 198 height 10
click at [318, 339] on input "range" at bounding box center [407, 337] width 198 height 10
type input "1.11"
click at [327, 334] on input "range" at bounding box center [407, 337] width 198 height 10
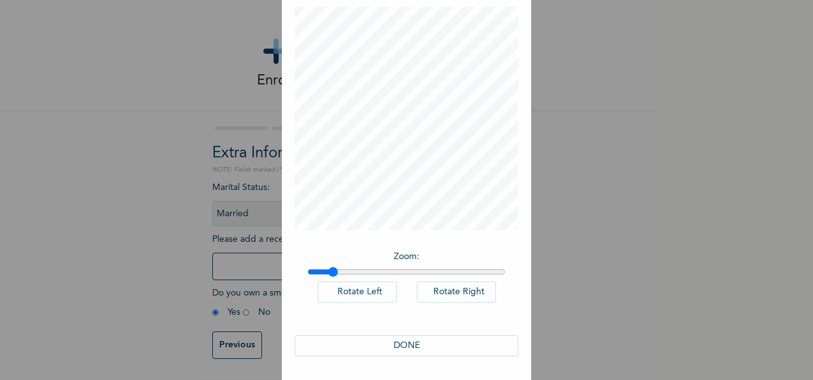
scroll to position [66, 0]
click at [458, 342] on button "DONE" at bounding box center [407, 344] width 224 height 21
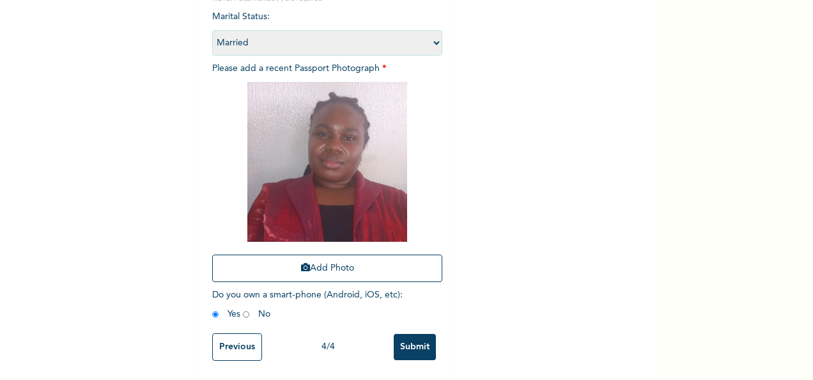
scroll to position [182, 0]
click at [212, 308] on input "radio" at bounding box center [215, 314] width 6 height 12
click at [412, 336] on input "Submit" at bounding box center [415, 347] width 42 height 26
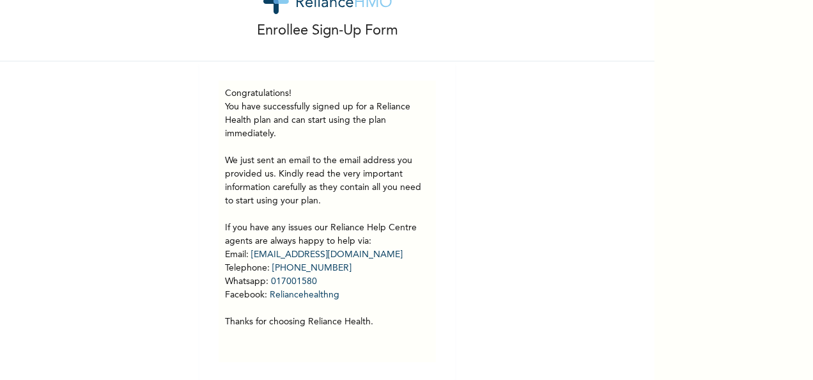
scroll to position [61, 0]
click at [359, 269] on p "You have successfully signed up for a Reliance Health plan and can start using …" at bounding box center [327, 213] width 205 height 228
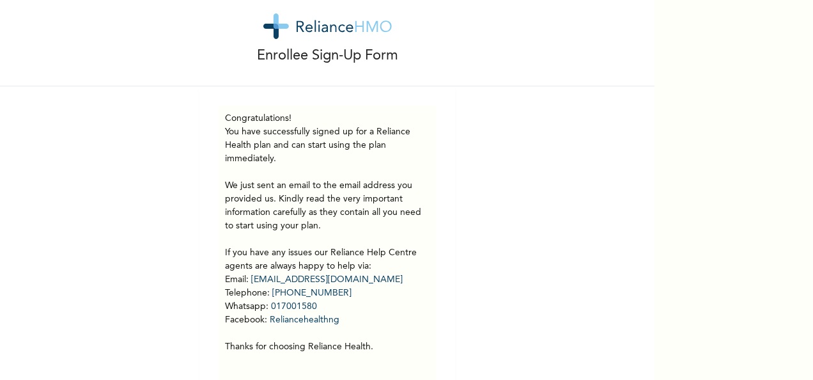
scroll to position [0, 0]
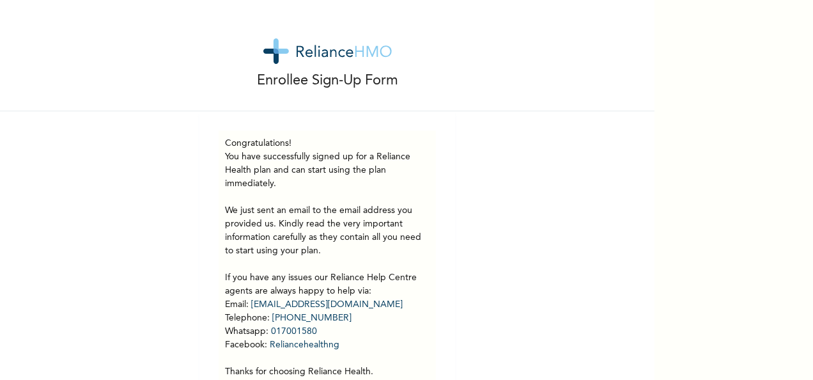
click at [722, 232] on div "Enrollee Sign-Up Form Congratulations! You have successfully signed up for a Re…" at bounding box center [406, 190] width 813 height 380
